Goal: Task Accomplishment & Management: Manage account settings

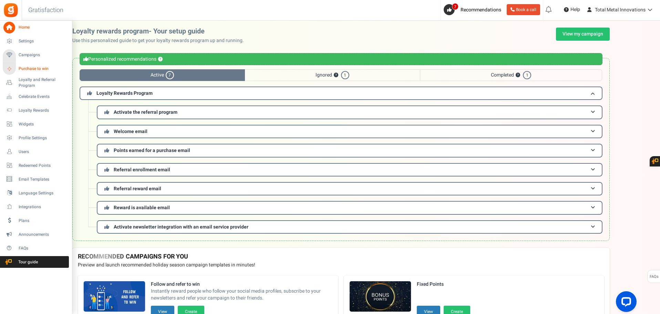
click at [31, 69] on span "Purchase to win" at bounding box center [43, 69] width 48 height 6
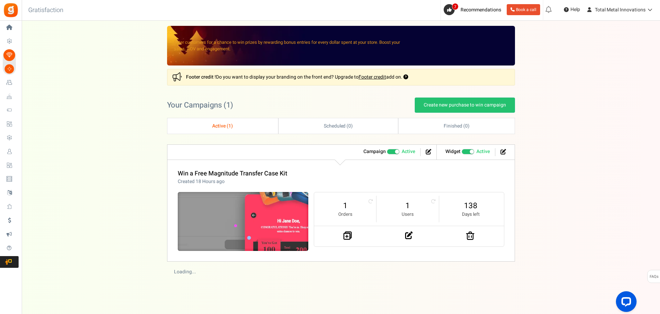
click at [286, 213] on img at bounding box center [243, 221] width 196 height 88
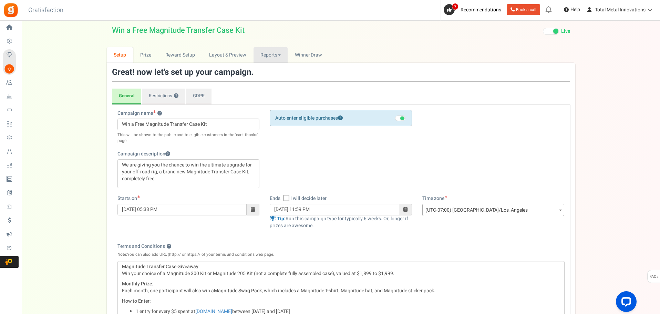
click at [276, 56] on link "Reports" at bounding box center [271, 55] width 34 height 16
click at [269, 69] on link "Users" at bounding box center [281, 70] width 55 height 10
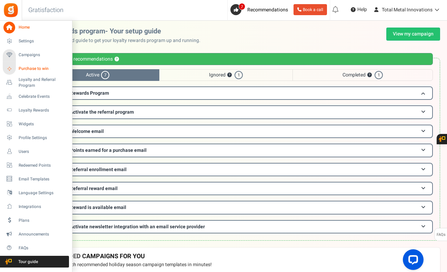
click at [29, 69] on span "Purchase to win" at bounding box center [43, 69] width 48 height 6
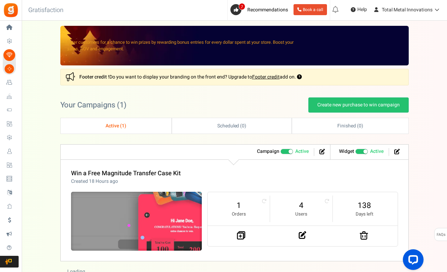
click at [157, 220] on img at bounding box center [136, 221] width 196 height 88
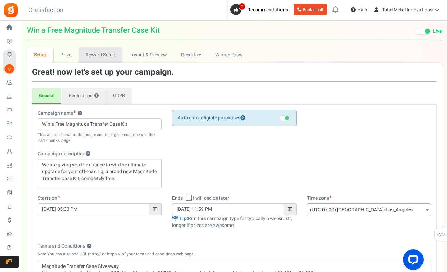
click at [103, 53] on link "Reward Setup" at bounding box center [101, 55] width 44 height 16
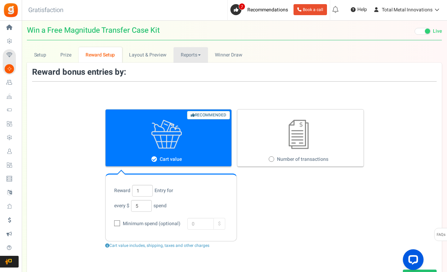
click at [191, 51] on link "Reports" at bounding box center [190, 55] width 34 height 16
click at [192, 80] on link "Entries" at bounding box center [200, 80] width 55 height 10
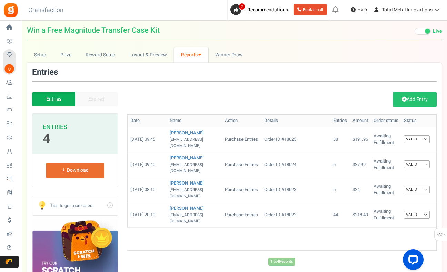
click at [192, 54] on link "Reports" at bounding box center [191, 55] width 34 height 16
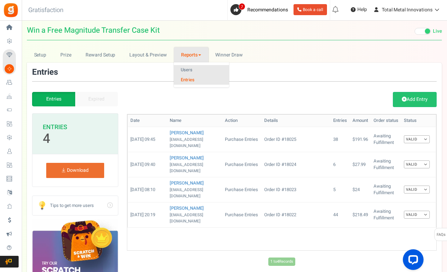
click at [190, 69] on link "Users" at bounding box center [201, 70] width 55 height 10
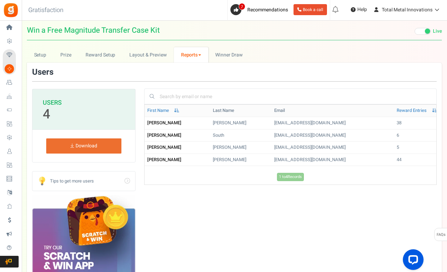
click at [183, 56] on link "Reports" at bounding box center [191, 55] width 34 height 16
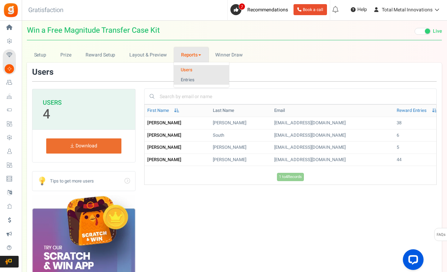
click at [187, 78] on link "Entries" at bounding box center [201, 80] width 55 height 10
